Goal: Find specific page/section: Find specific page/section

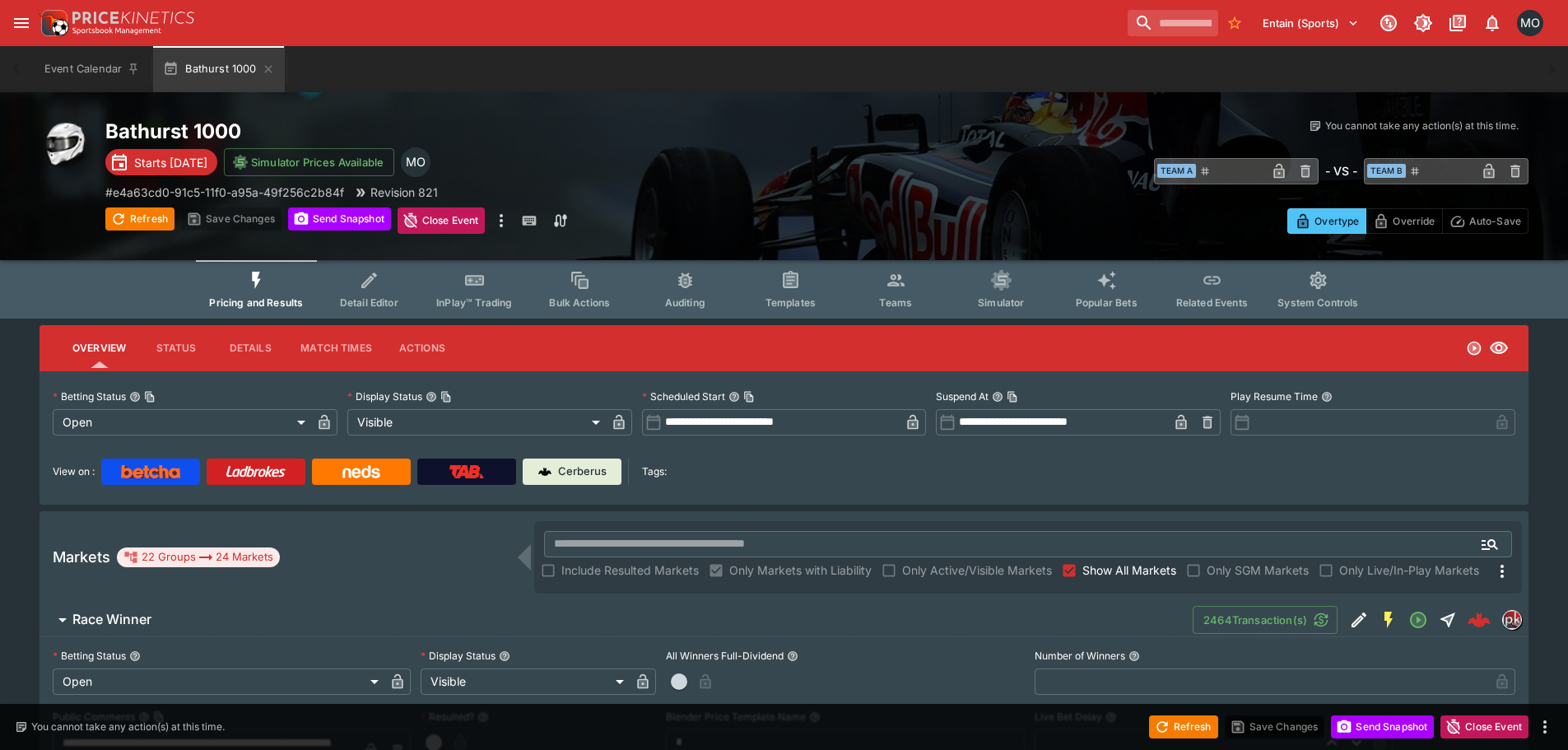
scroll to position [82, 0]
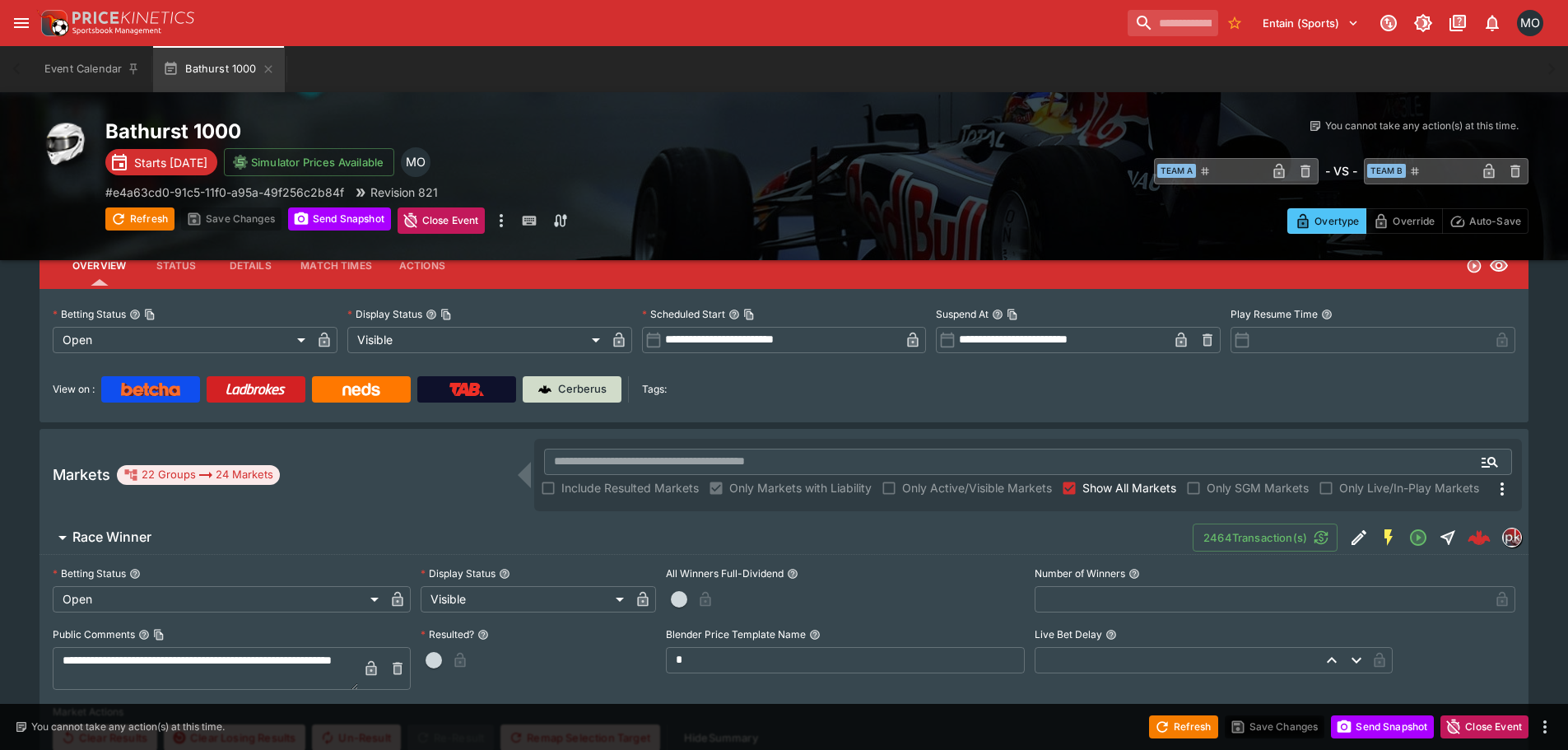
click at [588, 386] on p "Cerberus" at bounding box center [582, 390] width 49 height 17
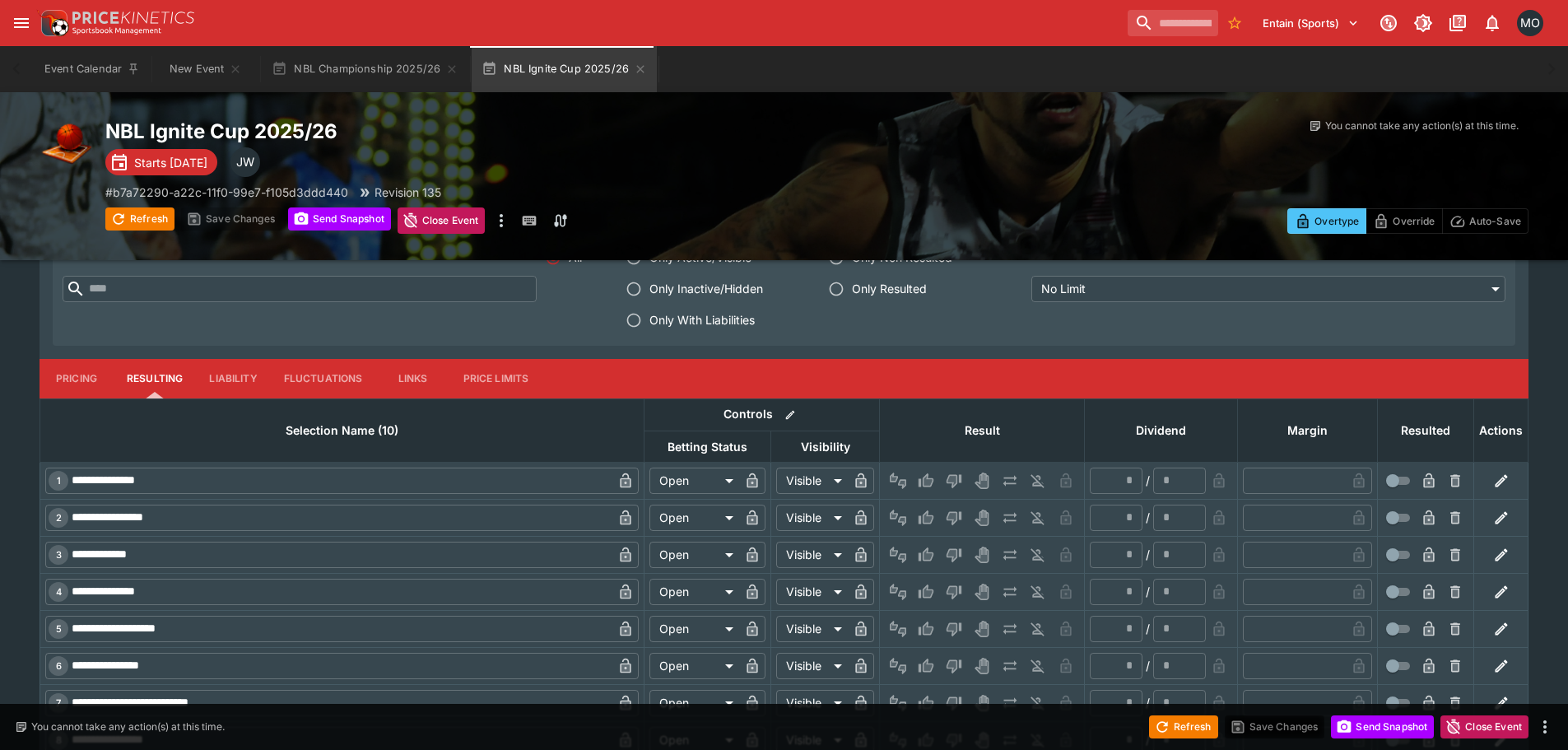
scroll to position [582, 0]
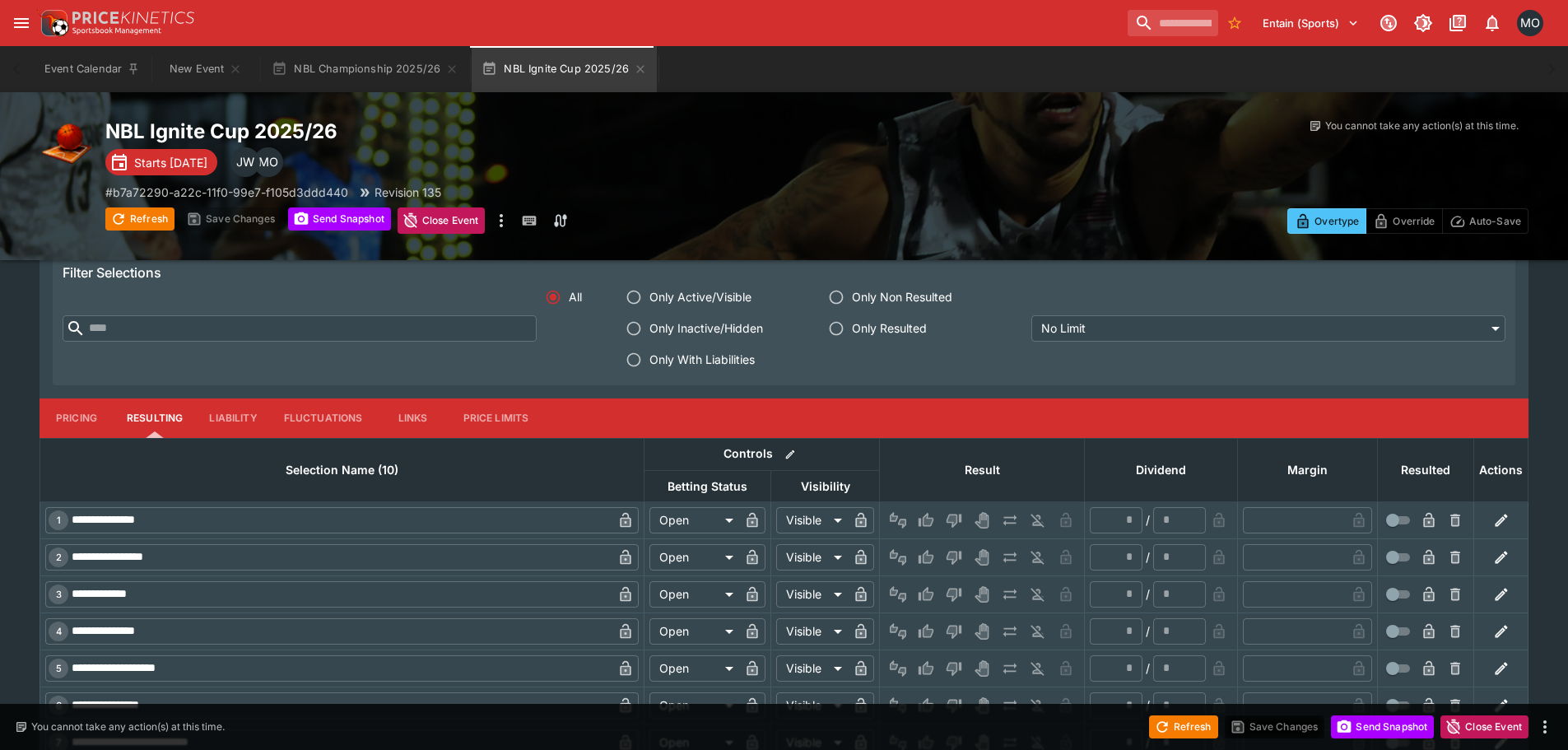
click at [84, 415] on button "Pricing" at bounding box center [77, 418] width 74 height 40
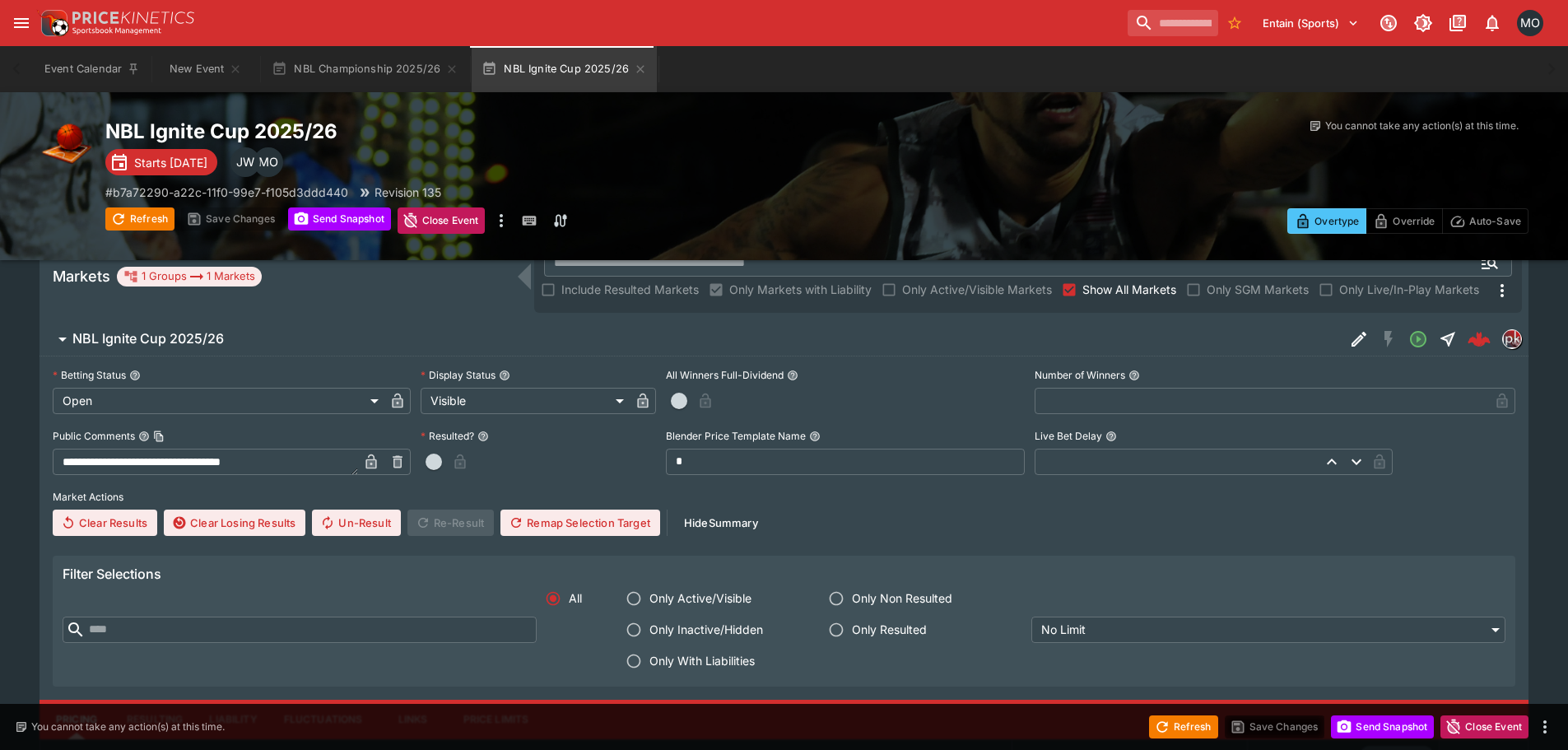
scroll to position [30, 0]
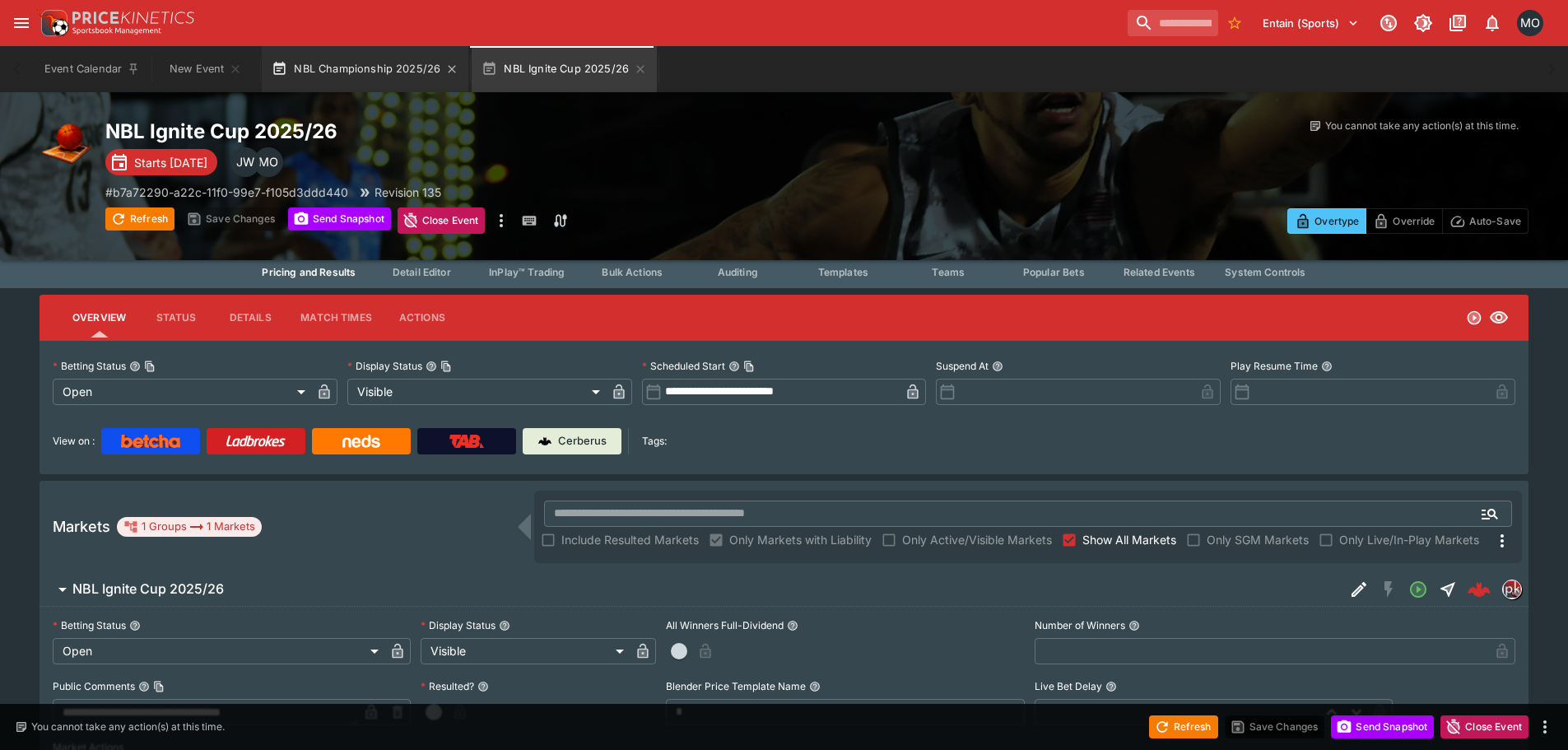
click at [332, 60] on button "NBL Championship 2025/26" at bounding box center [365, 69] width 207 height 46
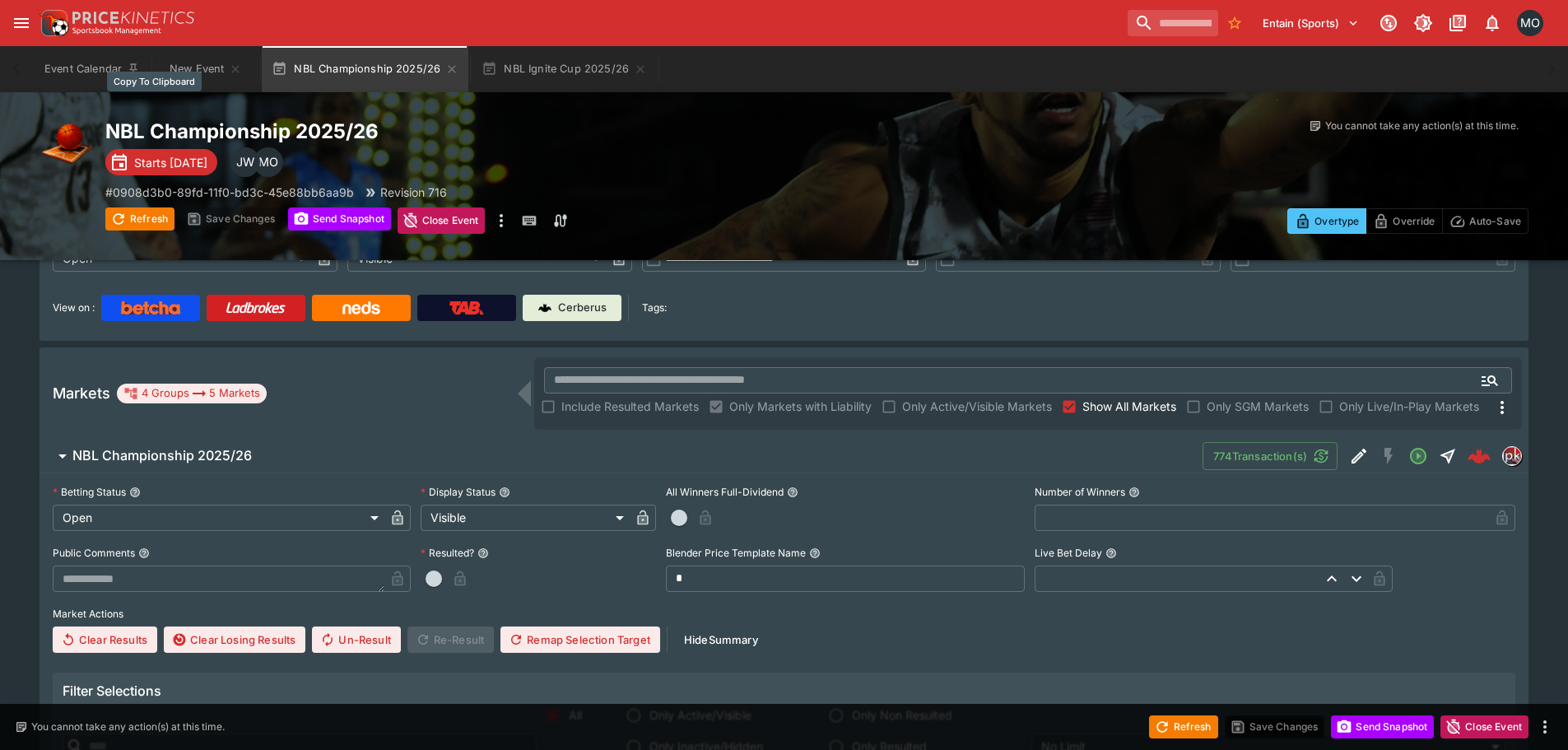
scroll to position [165, 0]
